Goal: Information Seeking & Learning: Learn about a topic

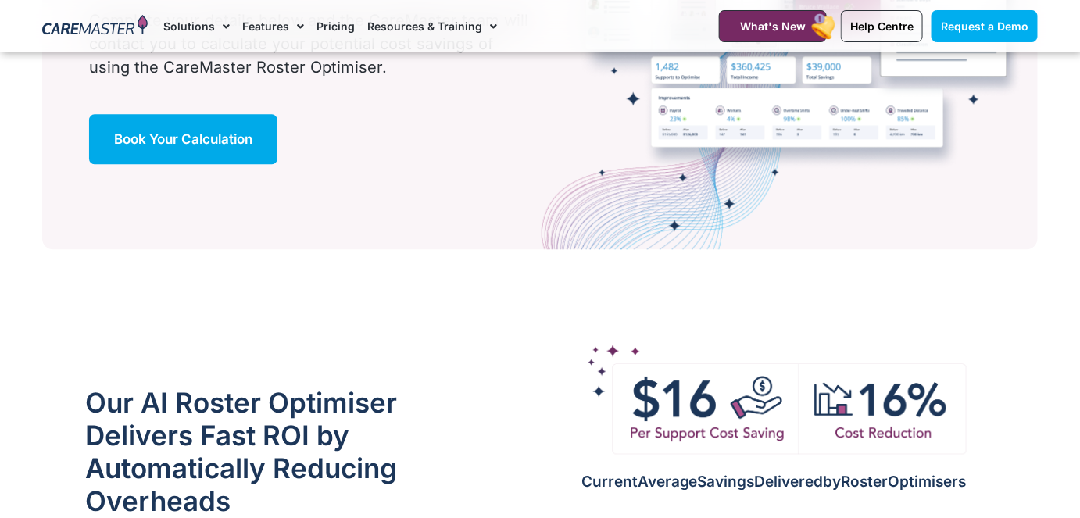
scroll to position [1161, 0]
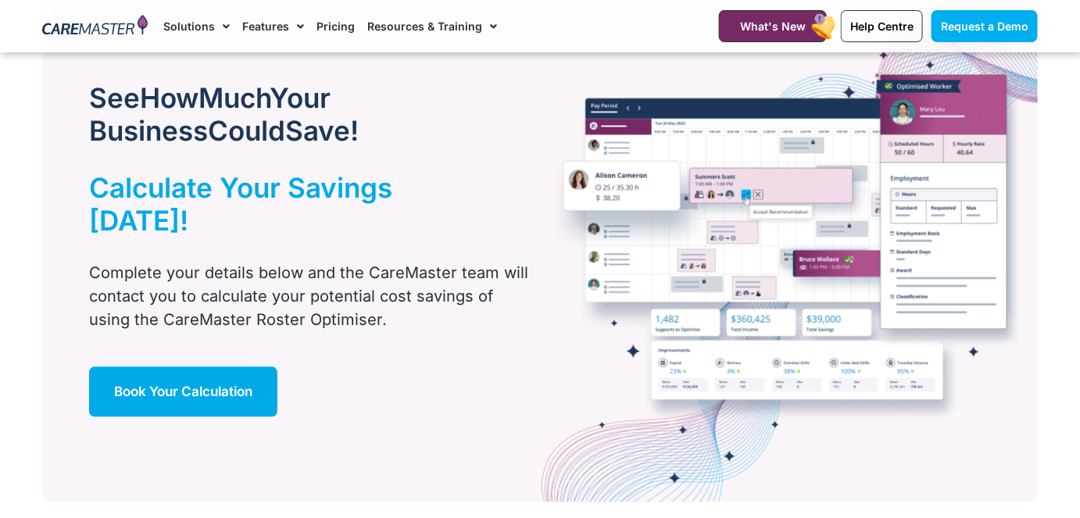
scroll to position [876, 0]
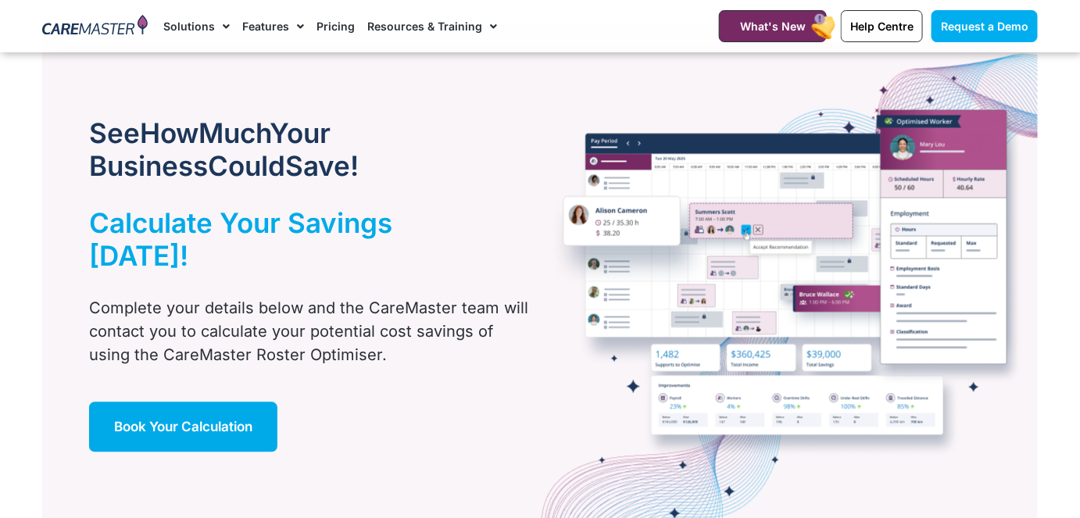
scroll to position [917, 0]
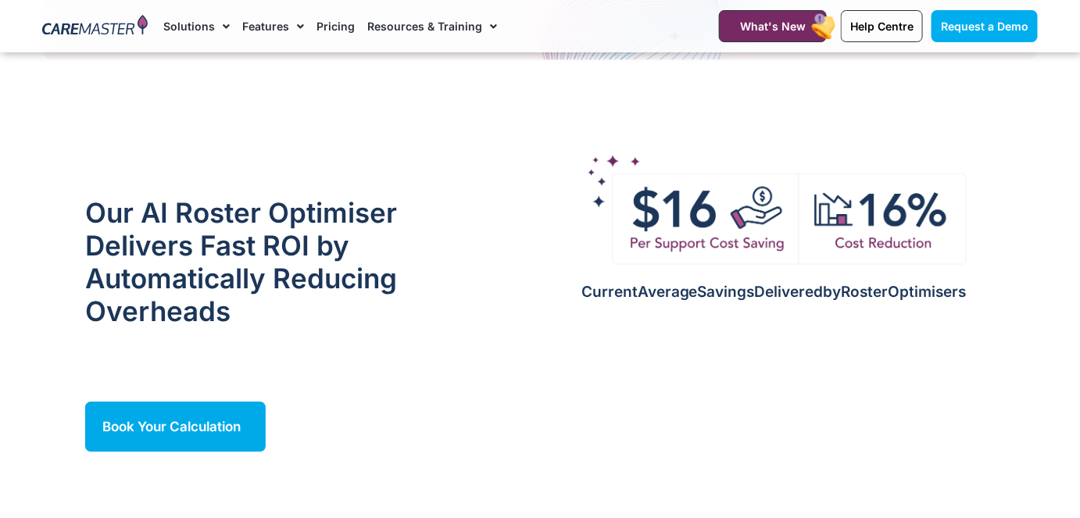
scroll to position [1351, 0]
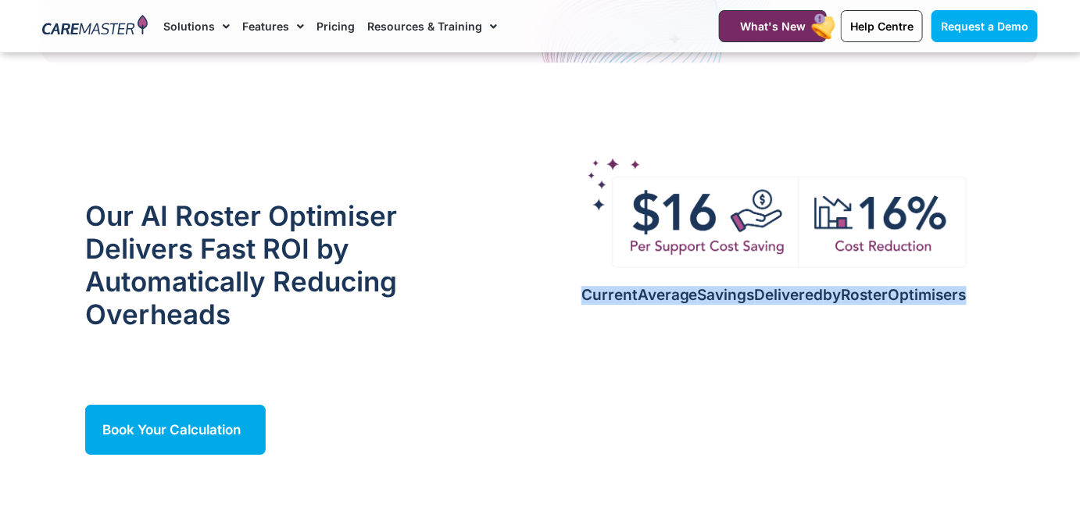
drag, startPoint x: 568, startPoint y: 278, endPoint x: 980, endPoint y: 286, distance: 412.9
click at [980, 287] on div "Current Average Savings Delivered by Roster Optimisers" at bounding box center [774, 309] width 535 height 45
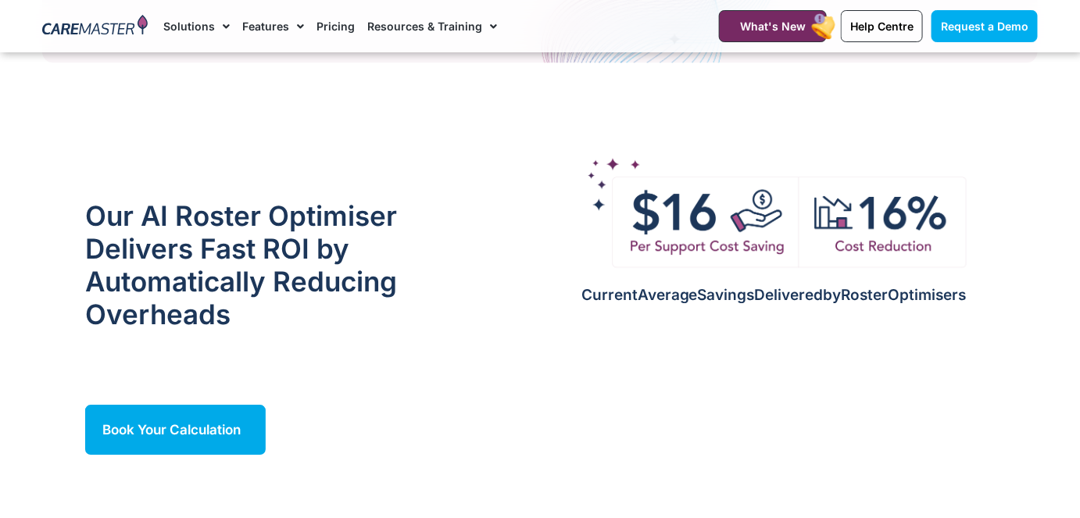
click at [638, 256] on div "Current Average Savings Delivered by Roster Optimisers" at bounding box center [774, 304] width 543 height 310
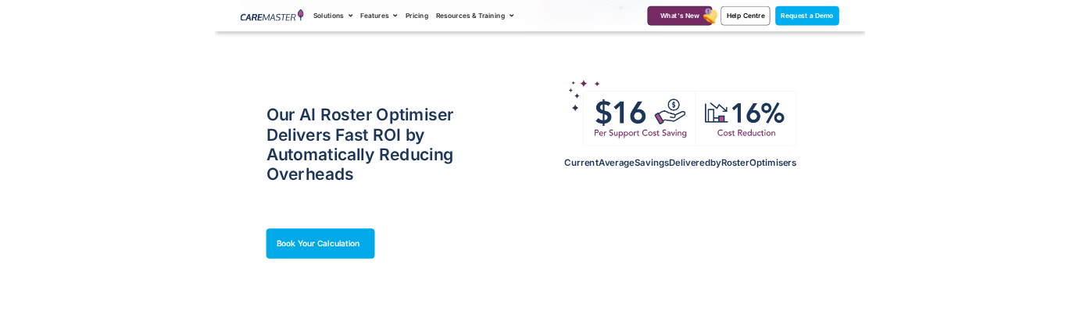
scroll to position [1392, 0]
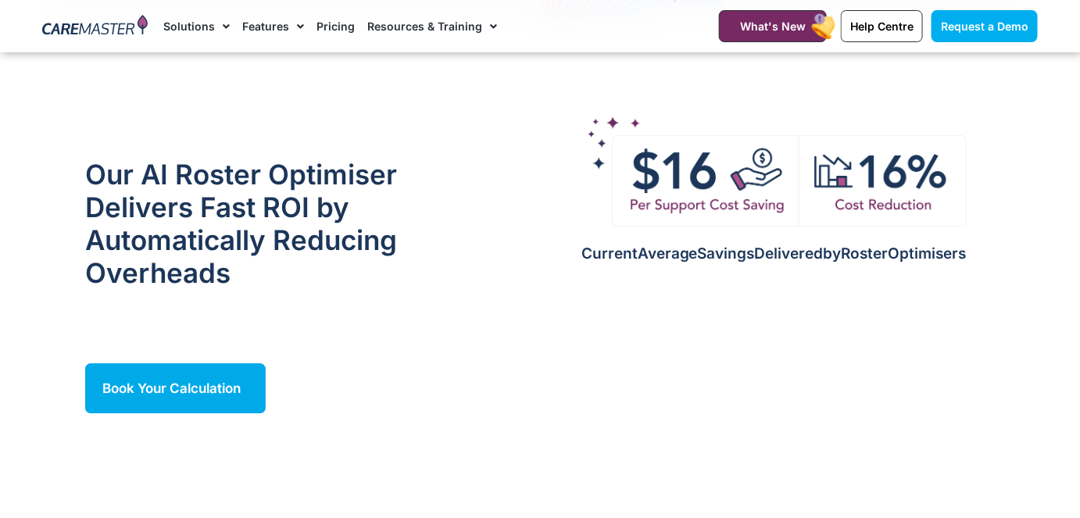
click at [49, 377] on section "Our AI Roster Optimiser Delivers Fast ROI by Automatically Reducing Overheads B…" at bounding box center [540, 262] width 1080 height 310
drag, startPoint x: 298, startPoint y: 367, endPoint x: 63, endPoint y: 365, distance: 235.3
click at [63, 365] on div "Book Your Calculation" at bounding box center [268, 389] width 460 height 50
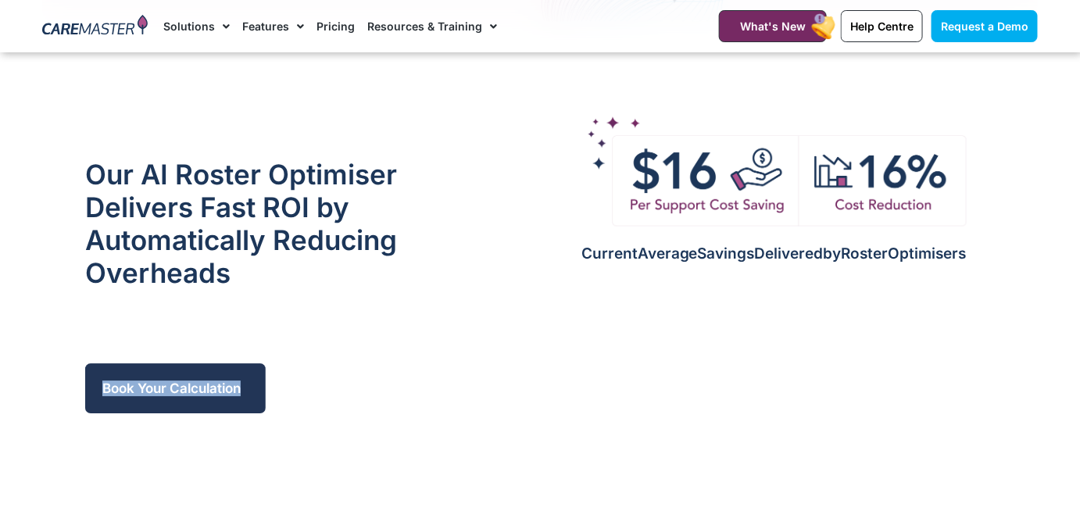
copy span "Book Your Calculation"
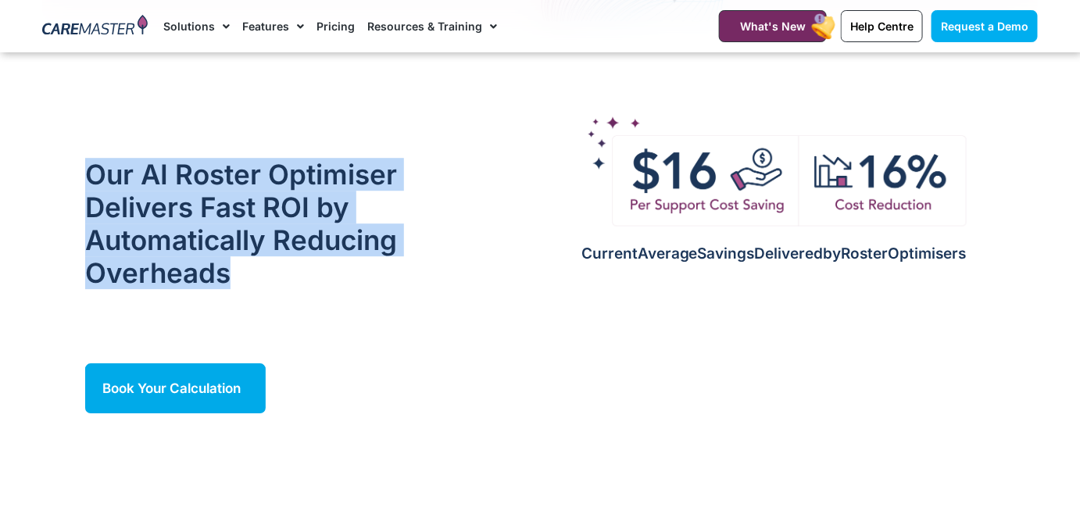
drag, startPoint x: 78, startPoint y: 149, endPoint x: 238, endPoint y: 260, distance: 194.5
click at [238, 260] on div "Our AI Roster Optimiser Delivers Fast ROI by Automatically Reducing Overheads" at bounding box center [268, 223] width 460 height 225
copy h2 "Our AI Roster Optimiser Delivers Fast ROI by Automatically Reducing Overheads"
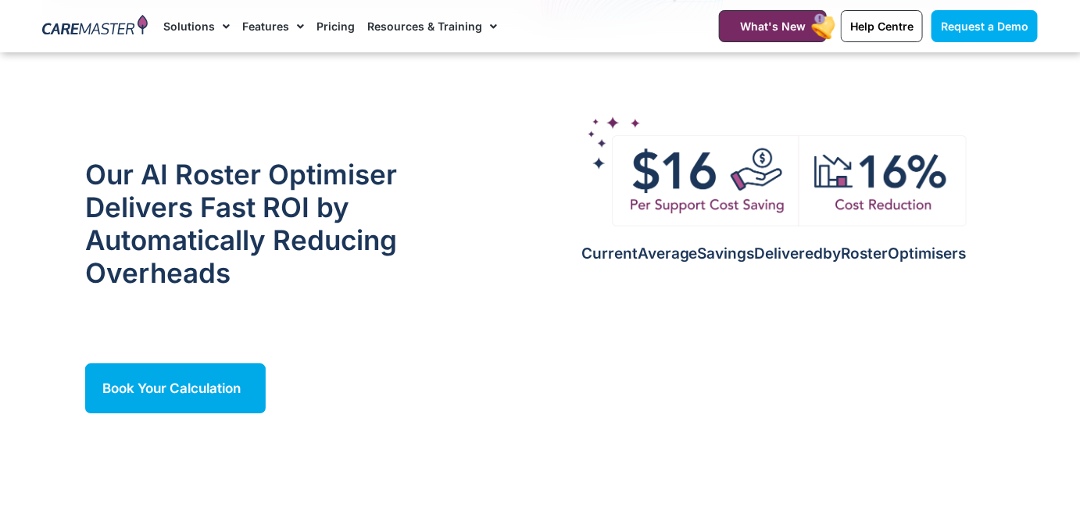
drag, startPoint x: 564, startPoint y: 228, endPoint x: 978, endPoint y: 208, distance: 414.1
click at [978, 208] on div "Current Average Savings Delivered by Roster Optimisers" at bounding box center [774, 262] width 543 height 310
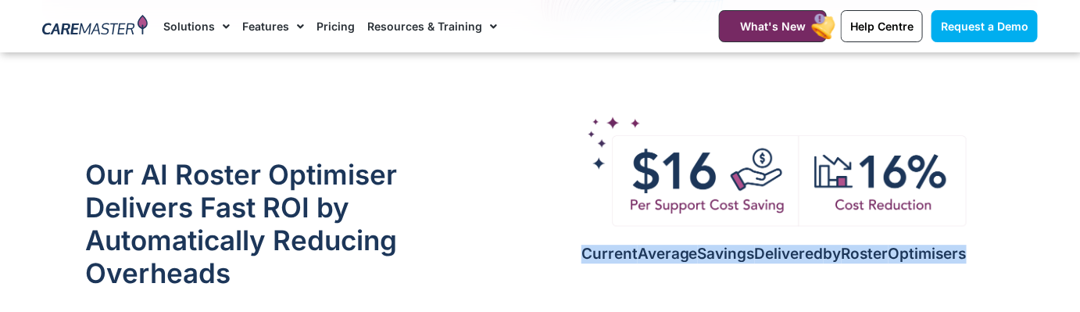
drag, startPoint x: 564, startPoint y: 233, endPoint x: 991, endPoint y: 235, distance: 426.9
click at [991, 245] on h2 "Current Average Savings Delivered by Roster Optimisers" at bounding box center [774, 254] width 535 height 18
copy h2 "Current Average Savings Delivered by Roster Optimisers"
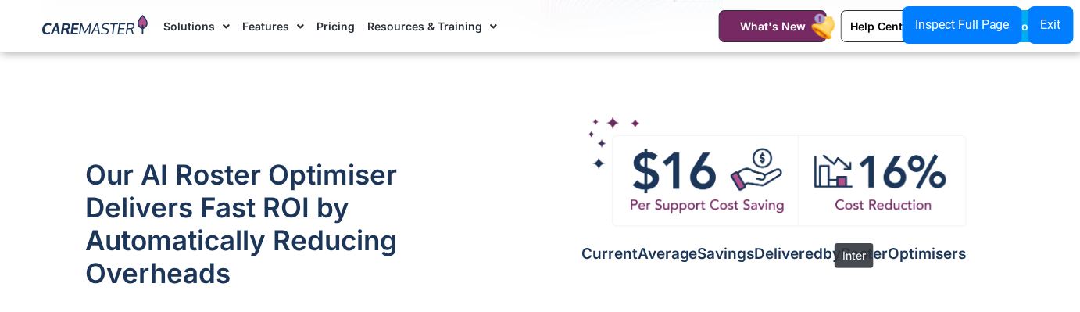
click at [827, 245] on span "by" at bounding box center [833, 254] width 18 height 18
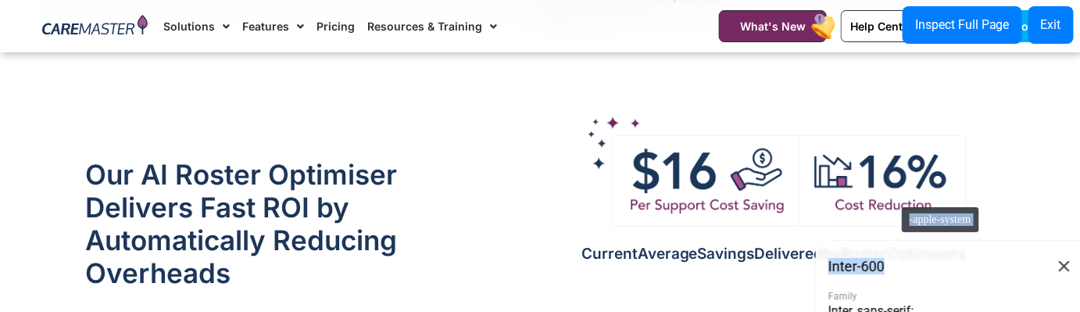
drag, startPoint x: 948, startPoint y: 263, endPoint x: 886, endPoint y: 188, distance: 98.3
click at [886, 188] on html "Skip to content Request a Demo Solutions AI Roster Optimiser NDIS Software for …" at bounding box center [540, 100] width 1080 height 2985
